Goal: Task Accomplishment & Management: Manage account settings

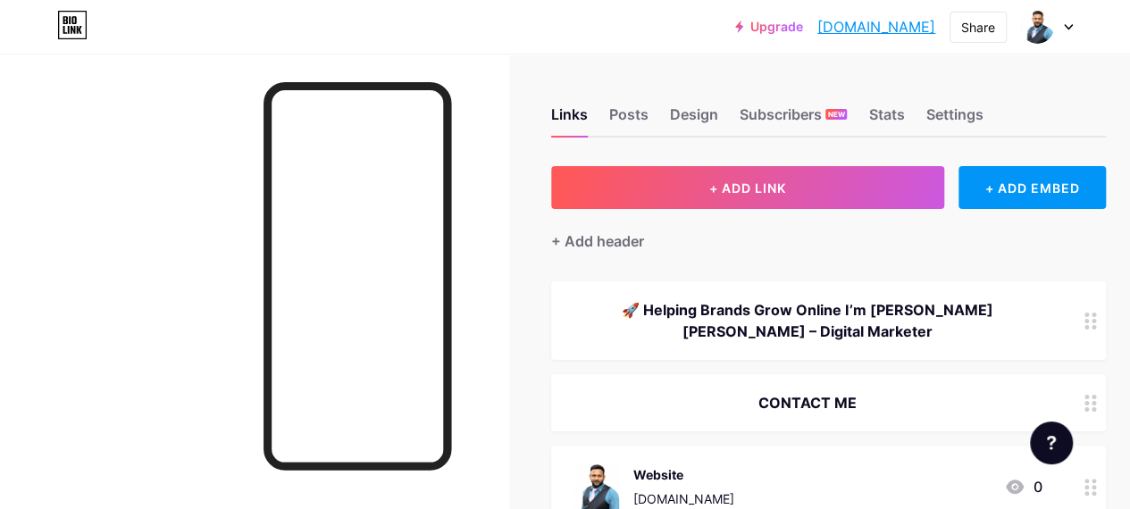
click at [886, 308] on div "🚀 Helping Brands Grow Online I’m [PERSON_NAME] [PERSON_NAME] – Digital Marketer" at bounding box center [807, 320] width 469 height 43
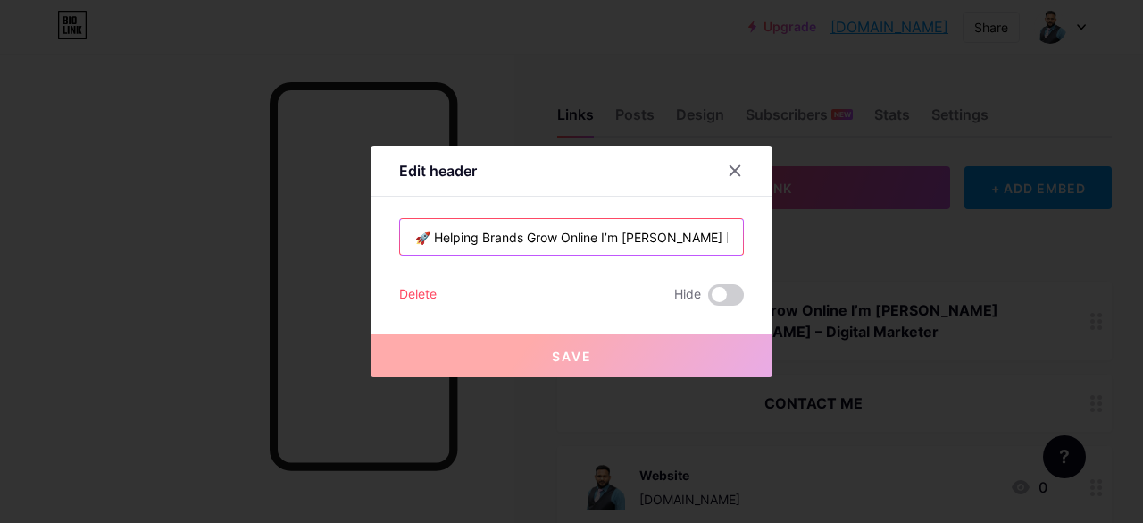
click at [557, 233] on input "🚀 Helping Brands Grow Online I’m [PERSON_NAME] [PERSON_NAME] – Digital Marketer" at bounding box center [571, 237] width 343 height 36
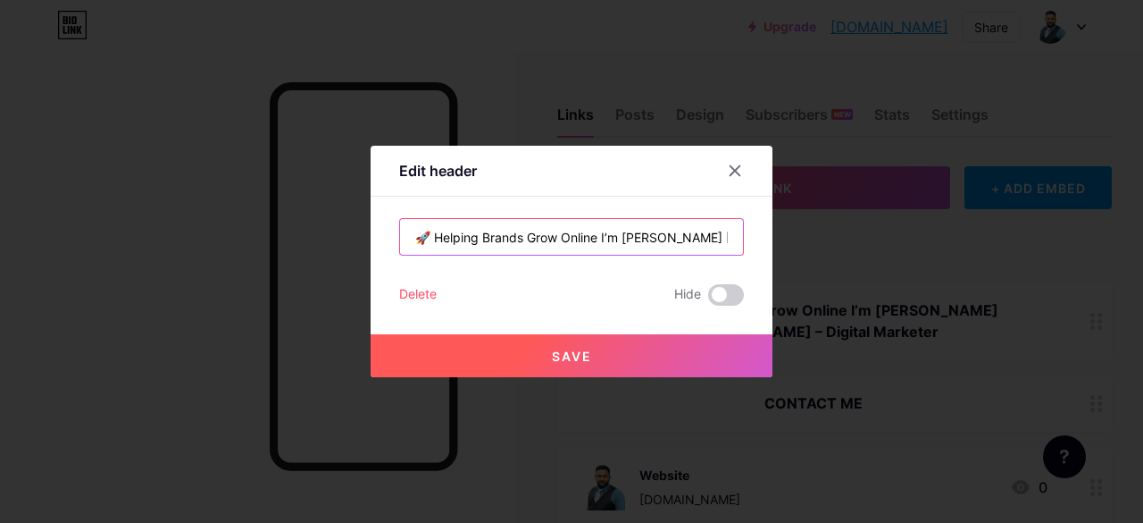
click at [598, 238] on input "🚀 Helping Brands Grow Online I’m [PERSON_NAME] [PERSON_NAME] – Digital Marketer…" at bounding box center [571, 237] width 343 height 36
click at [700, 236] on input "I’m [PERSON_NAME] [PERSON_NAME] – Digital Marketer & Trai" at bounding box center [571, 237] width 343 height 36
click at [564, 238] on input "I’m [PERSON_NAME] [PERSON_NAME] – Digital Marketer & Trainer" at bounding box center [571, 237] width 343 height 36
click at [663, 235] on input "I’m [PERSON_NAME] [PERSON_NAME] – Professional Digital Marketer & Trainer" at bounding box center [571, 237] width 343 height 36
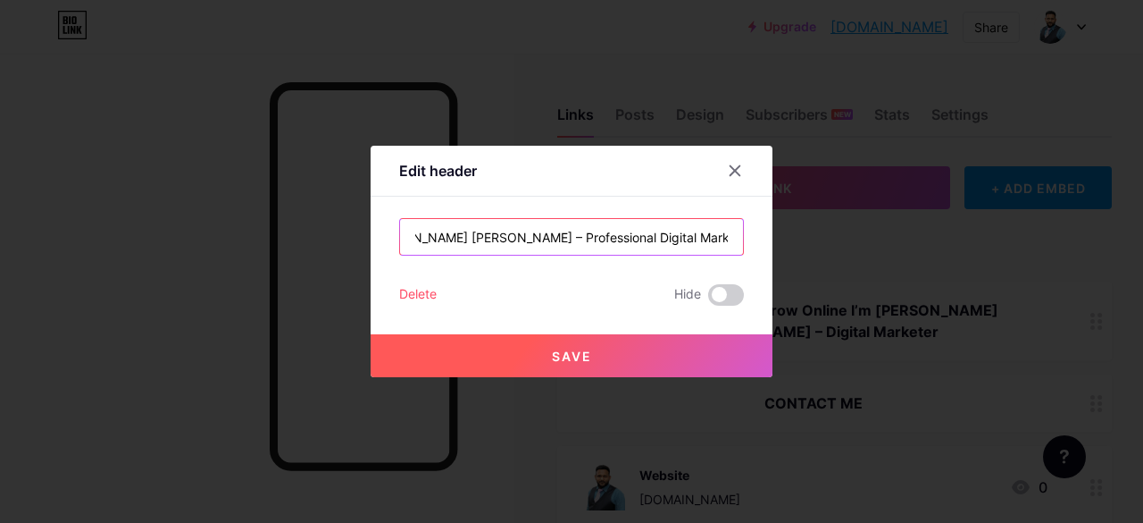
type input "I’m [PERSON_NAME] [PERSON_NAME] – Professional Digital Marketer & Trainer"
click at [552, 354] on span "Save" at bounding box center [572, 355] width 40 height 15
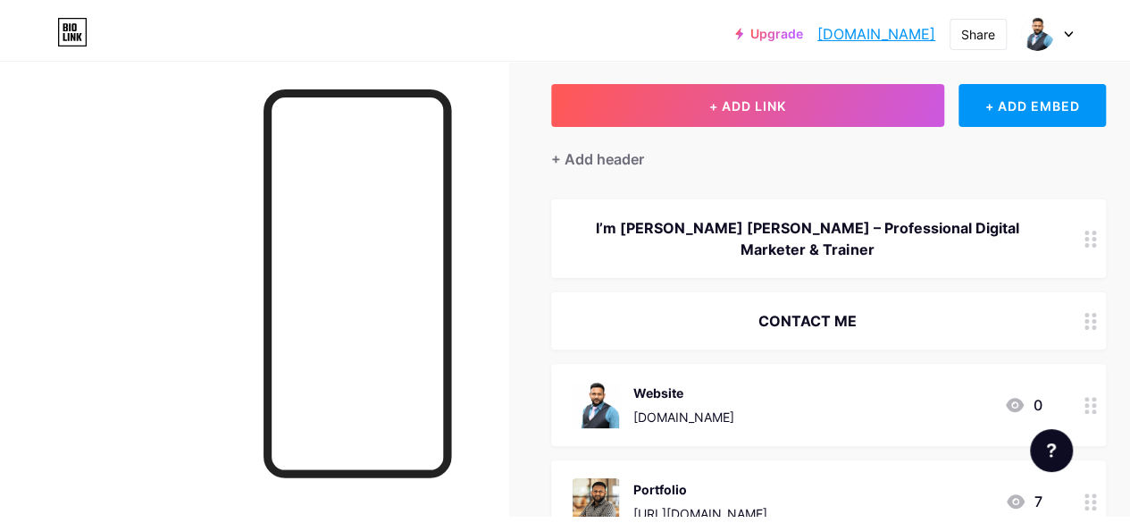
scroll to position [0, 0]
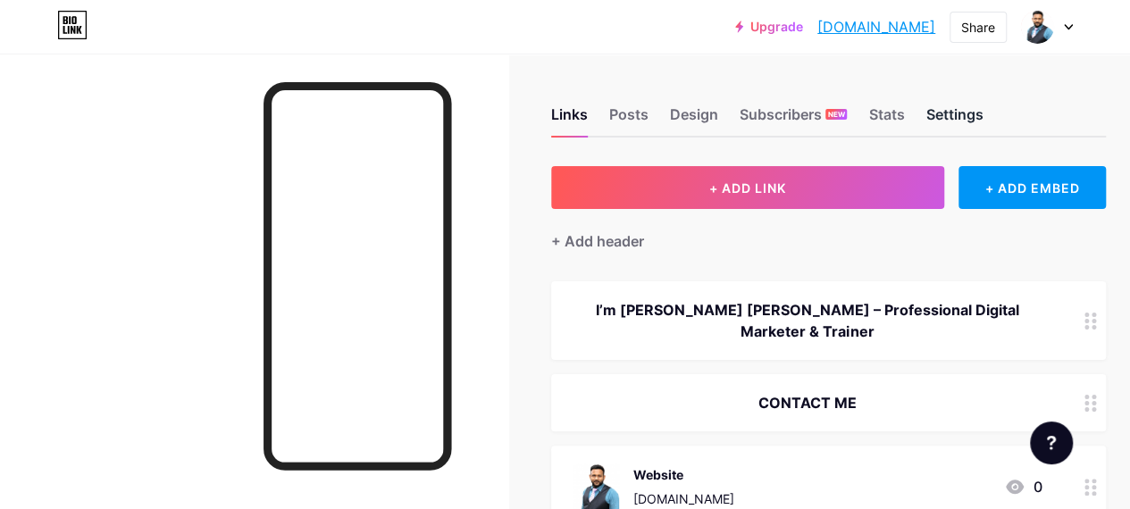
click at [947, 124] on div "Settings" at bounding box center [953, 120] width 57 height 32
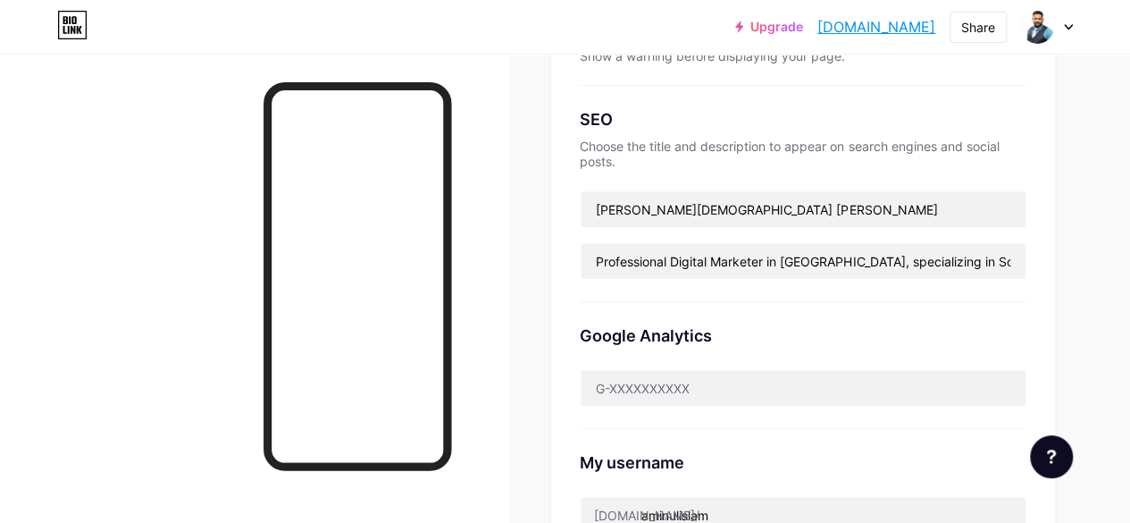
scroll to position [357, 0]
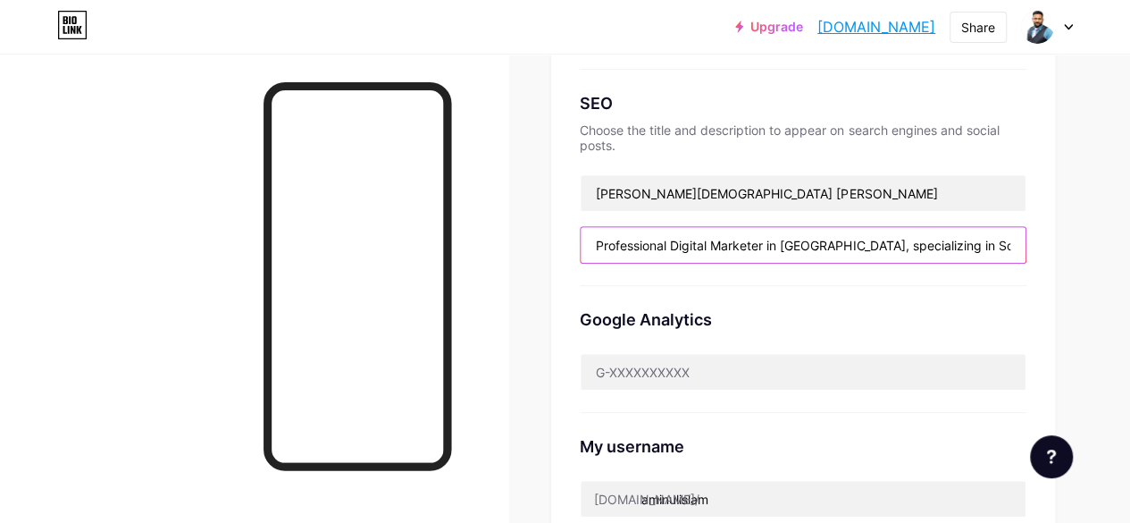
click at [770, 244] on input "Professional Digital Marketer in [GEOGRAPHIC_DATA], specializing in Social Medi…" at bounding box center [803, 245] width 445 height 36
click at [746, 248] on input "Professional Digital Marketer in [GEOGRAPHIC_DATA], specializing in Social Medi…" at bounding box center [803, 245] width 445 height 36
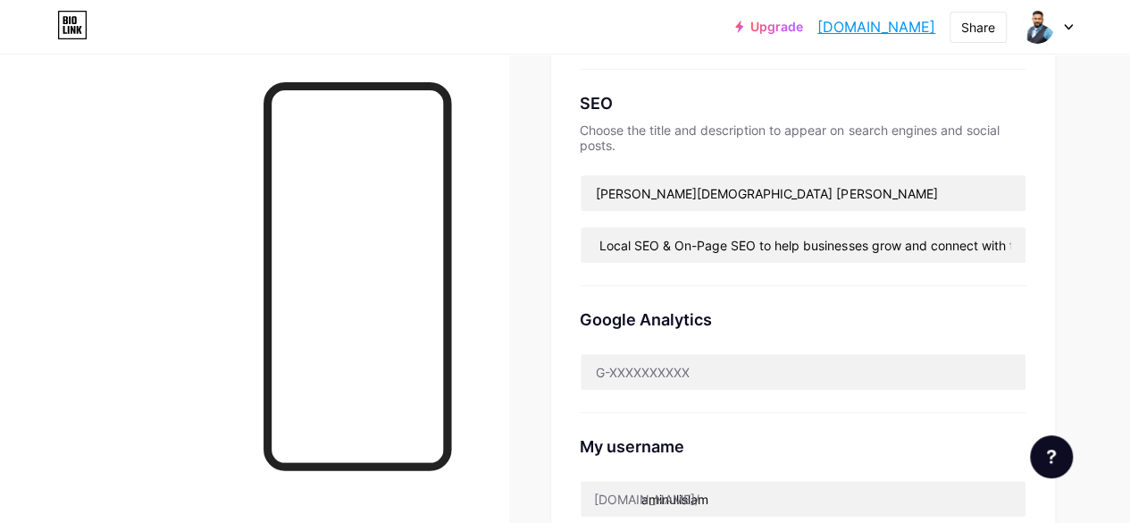
scroll to position [0, 0]
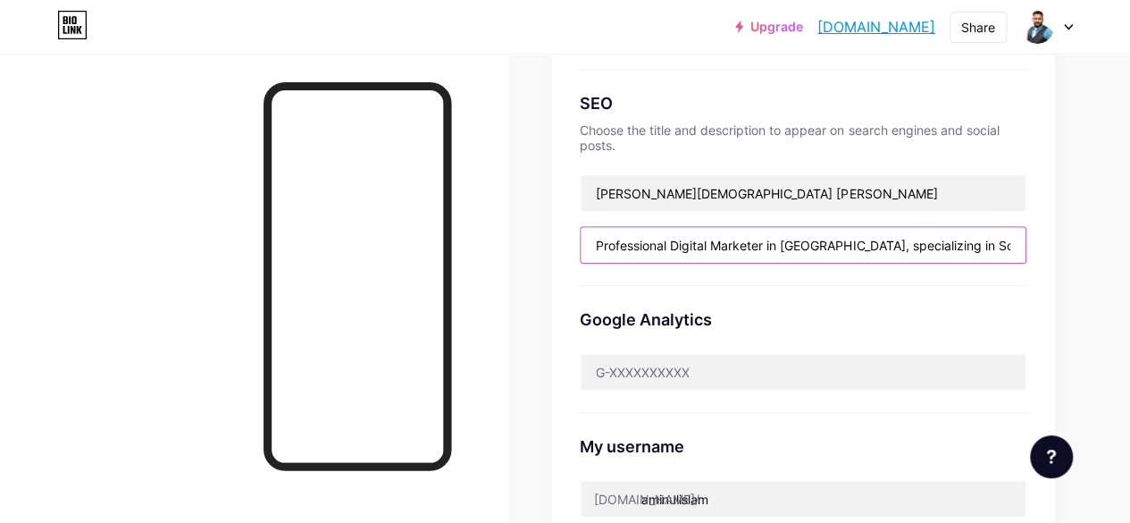
click at [714, 243] on input "Professional Digital Marketer in [GEOGRAPHIC_DATA], specializing in Social Medi…" at bounding box center [803, 245] width 445 height 36
paste input "& Trainer in [GEOGRAPHIC_DATA], specializing in Social Media Branding,"
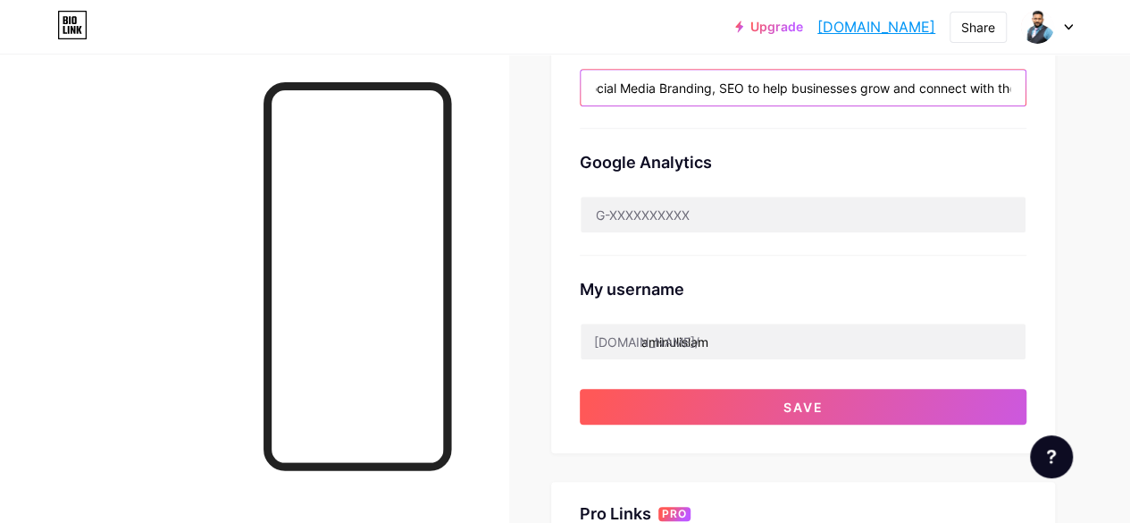
scroll to position [682, 0]
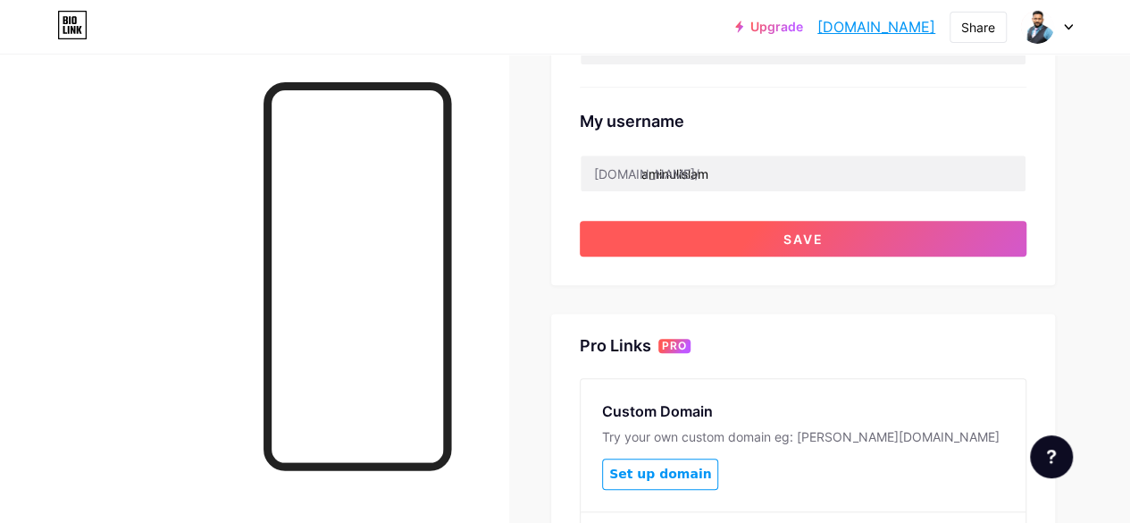
type input "Professional Digital Marketer & Trainer in [GEOGRAPHIC_DATA], specializing in S…"
click at [849, 235] on button "Save" at bounding box center [803, 239] width 447 height 36
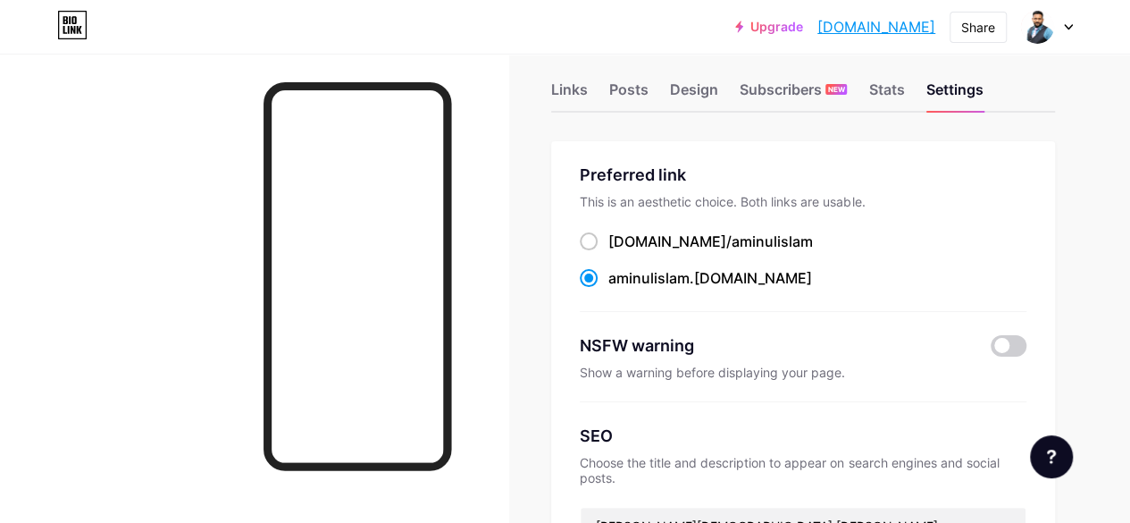
scroll to position [0, 0]
